Goal: Transaction & Acquisition: Book appointment/travel/reservation

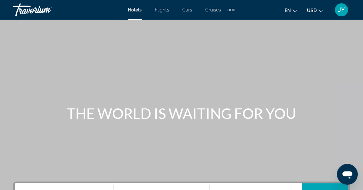
click at [231, 10] on div "Extra navigation items" at bounding box center [231, 10] width 2 height 2
click at [217, 20] on span "Activities" at bounding box center [220, 21] width 19 height 5
click at [225, 55] on div "Main content" at bounding box center [181, 98] width 363 height 197
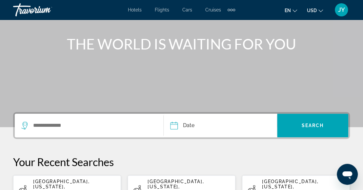
scroll to position [121, 0]
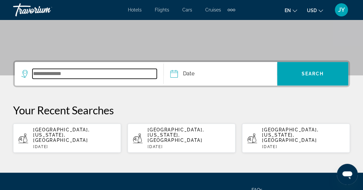
click at [54, 74] on input "Search widget" at bounding box center [94, 74] width 124 height 10
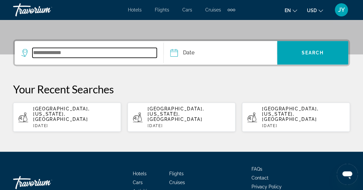
scroll to position [160, 0]
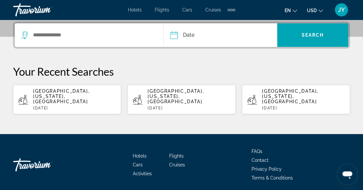
click at [50, 106] on p "[DATE]" at bounding box center [74, 108] width 83 height 5
type input "**********"
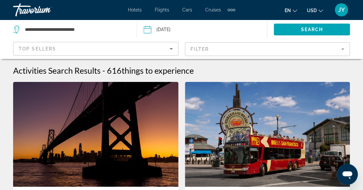
click at [344, 49] on mat-form-field "Filter" at bounding box center [267, 49] width 165 height 14
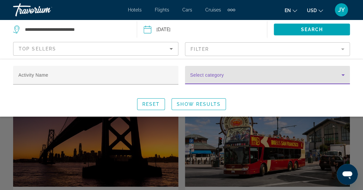
click at [343, 75] on icon "Search widget" at bounding box center [342, 75] width 3 height 2
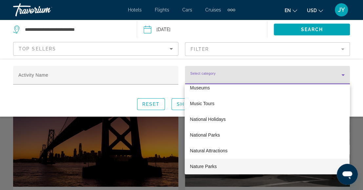
scroll to position [1439, 0]
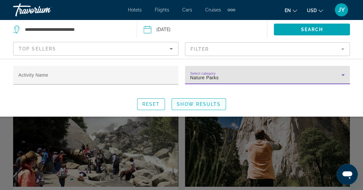
click at [197, 106] on span "Show Results" at bounding box center [199, 104] width 44 height 5
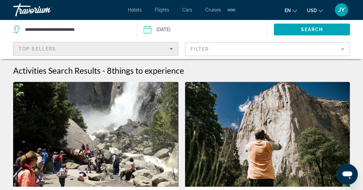
click at [170, 48] on icon "Sort by" at bounding box center [170, 49] width 3 height 2
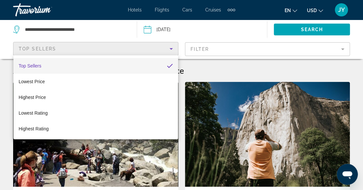
click at [344, 50] on div at bounding box center [181, 95] width 363 height 190
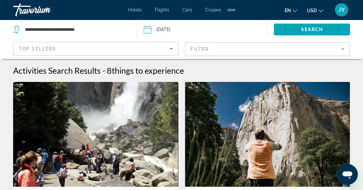
click at [344, 50] on mat-form-field "Filter" at bounding box center [267, 49] width 165 height 14
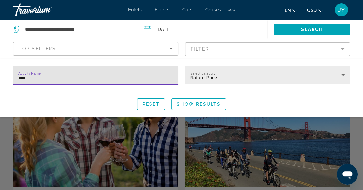
type input "****"
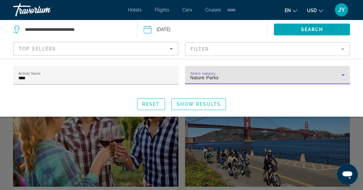
click at [344, 72] on icon "Search widget" at bounding box center [343, 75] width 8 height 8
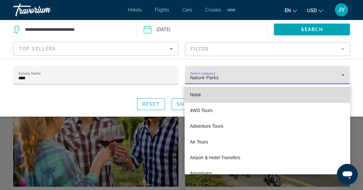
click at [282, 90] on mat-option "None" at bounding box center [267, 95] width 165 height 16
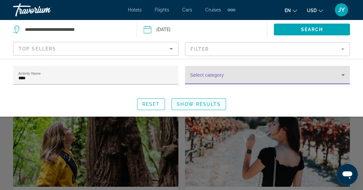
click at [198, 102] on span "Show Results" at bounding box center [199, 104] width 44 height 5
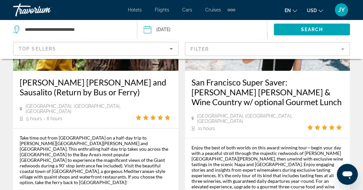
scroll to position [131, 0]
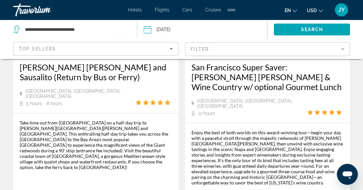
click at [276, 98] on div "[GEOGRAPHIC_DATA], [GEOGRAPHIC_DATA], [GEOGRAPHIC_DATA] 11 hours" at bounding box center [267, 107] width 152 height 18
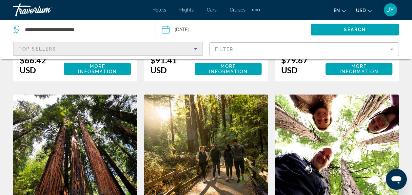
scroll to position [1158, 0]
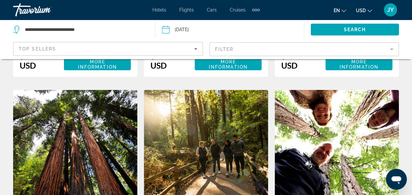
click at [367, 50] on mat-form-field "Filter" at bounding box center [304, 49] width 190 height 14
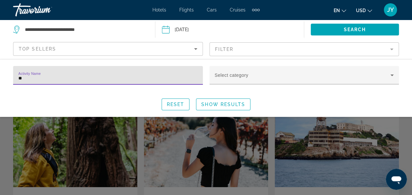
type input "*"
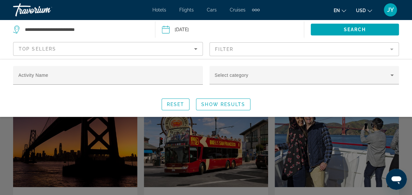
click at [367, 50] on mat-form-field "Filter" at bounding box center [304, 49] width 190 height 14
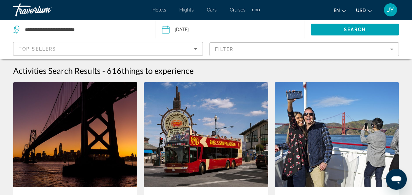
click at [367, 50] on mat-form-field "Filter" at bounding box center [304, 49] width 190 height 14
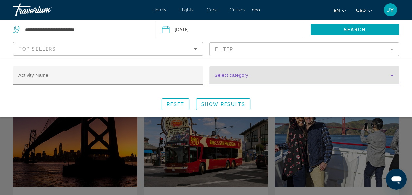
click at [367, 74] on icon "Search widget" at bounding box center [391, 75] width 3 height 2
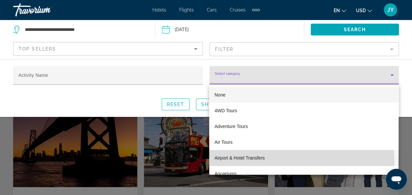
click at [300, 160] on mat-option "Airport & Hotel Transfers" at bounding box center [303, 158] width 189 height 16
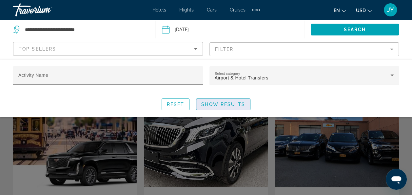
click at [223, 104] on span "Show Results" at bounding box center [223, 104] width 44 height 5
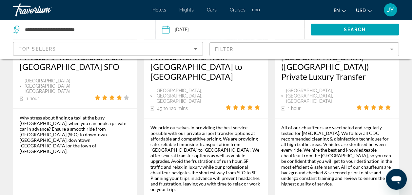
scroll to position [459, 0]
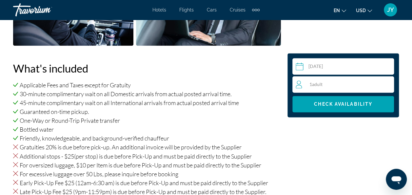
scroll to position [477, 0]
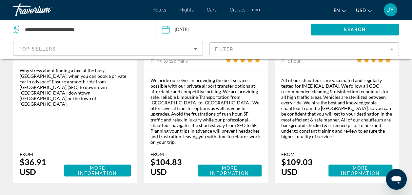
scroll to position [507, 0]
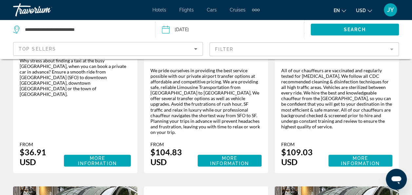
click at [354, 155] on span "More Information" at bounding box center [360, 160] width 39 height 10
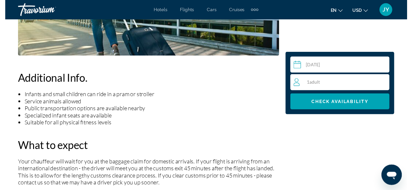
scroll to position [544, 0]
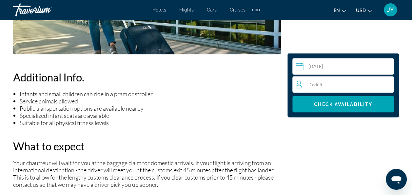
click at [357, 67] on input "Main content" at bounding box center [344, 67] width 104 height 18
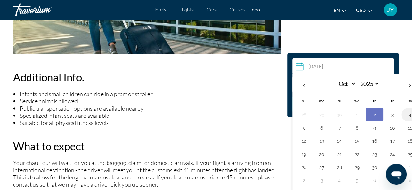
click at [367, 115] on button "4" at bounding box center [410, 114] width 10 height 9
type input "**********"
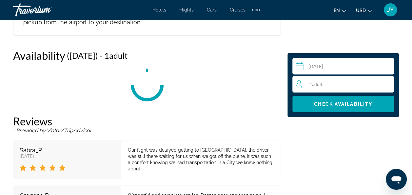
scroll to position [954, 0]
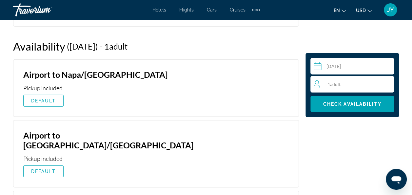
click at [367, 82] on div "1 Adult Adults" at bounding box center [354, 84] width 80 height 8
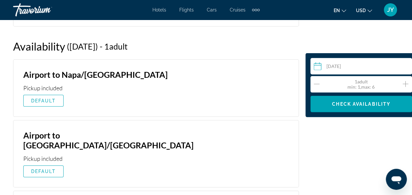
click at [367, 81] on icon "Increment adults" at bounding box center [406, 84] width 6 height 8
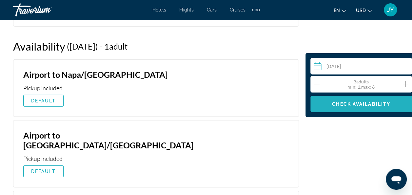
click at [332, 104] on span "Check Availability" at bounding box center [361, 103] width 58 height 5
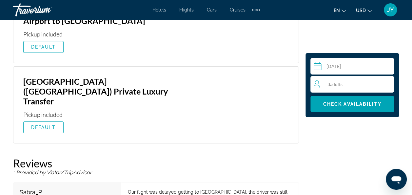
scroll to position [1151, 0]
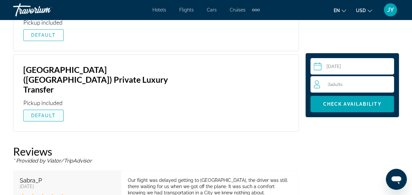
click at [37, 113] on span "DEFAULT" at bounding box center [43, 115] width 25 height 5
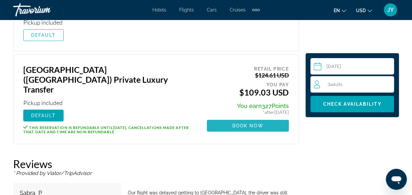
click at [232, 123] on span "Book now" at bounding box center [247, 125] width 31 height 5
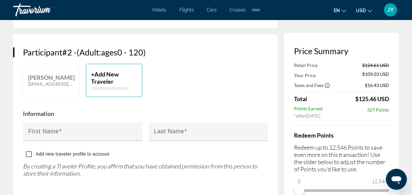
scroll to position [354, 0]
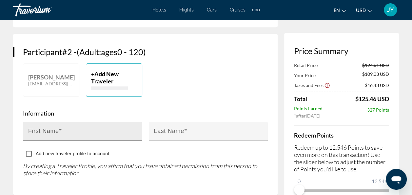
click at [48, 128] on mat-label "First Name" at bounding box center [43, 131] width 31 height 7
click at [48, 130] on input "First Name" at bounding box center [84, 134] width 113 height 8
type input "***"
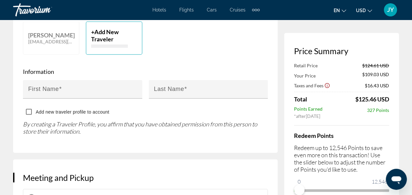
scroll to position [564, 0]
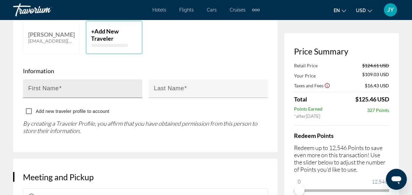
type input "*****"
click at [81, 87] on input "First Name" at bounding box center [84, 91] width 113 height 8
type input "*****"
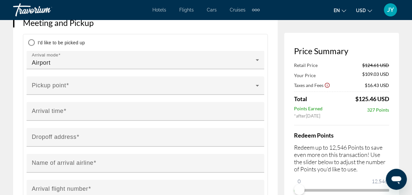
scroll to position [721, 0]
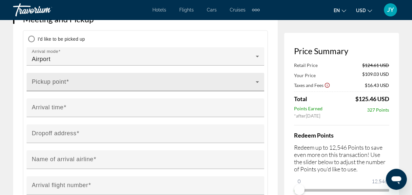
type input "*****"
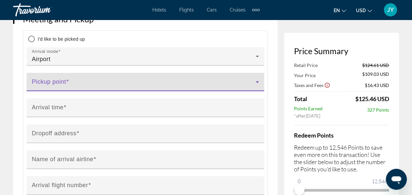
click at [257, 81] on icon "Main content" at bounding box center [257, 82] width 3 height 2
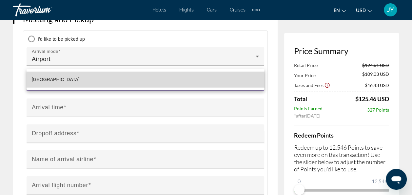
click at [196, 85] on mat-option "[GEOGRAPHIC_DATA]" at bounding box center [146, 79] width 238 height 16
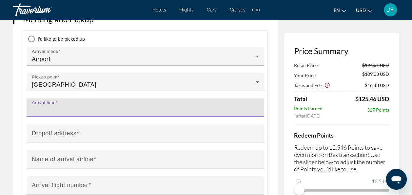
click at [176, 107] on input "Arrival time" at bounding box center [147, 111] width 231 height 8
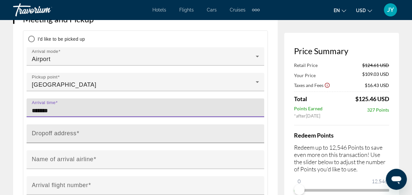
type input "*******"
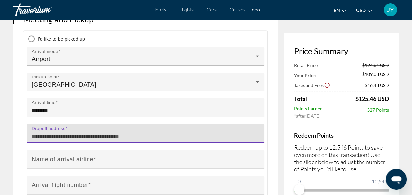
click at [159, 132] on input "Dropoff address" at bounding box center [147, 136] width 231 height 8
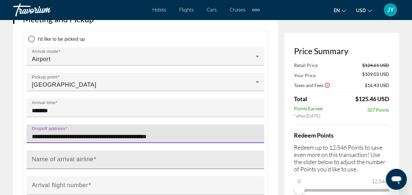
type input "**********"
click at [102, 158] on input "Name of arrival airline" at bounding box center [147, 162] width 231 height 8
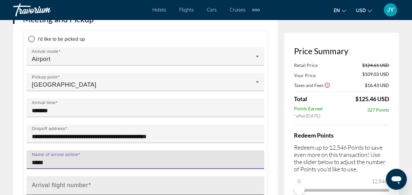
type input "*****"
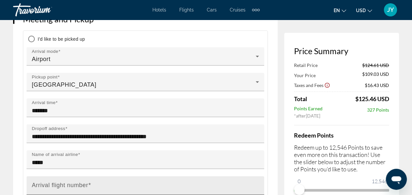
click at [33, 182] on mat-label "Arrival flight number" at bounding box center [60, 185] width 56 height 7
click at [33, 184] on input "Arrival flight number" at bounding box center [147, 188] width 231 height 8
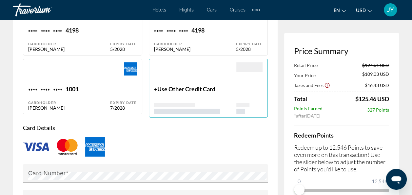
scroll to position [1089, 0]
type input "******"
click at [85, 85] on div "**** **** **** 1001" at bounding box center [69, 89] width 82 height 9
type input "*****"
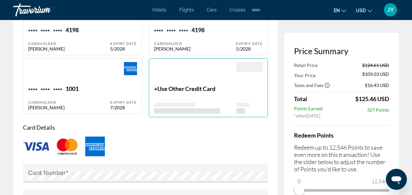
type input "**********"
type input "*****"
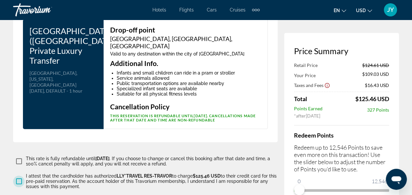
scroll to position [1482, 0]
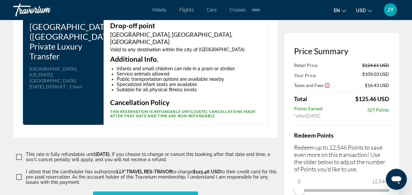
click at [136, 190] on span "Book Activity" at bounding box center [146, 196] width 44 height 5
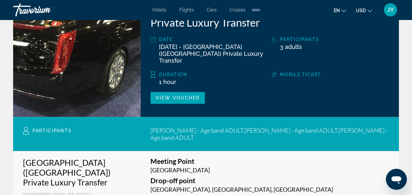
scroll to position [118, 0]
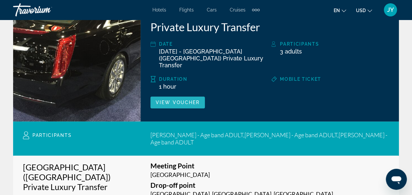
click at [174, 98] on span "Main content" at bounding box center [177, 102] width 54 height 16
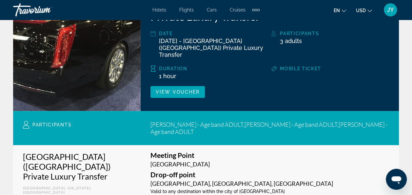
scroll to position [131, 0]
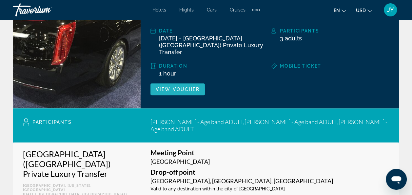
click at [168, 87] on span "View Voucher" at bounding box center [178, 89] width 44 height 5
